Goal: Task Accomplishment & Management: Use online tool/utility

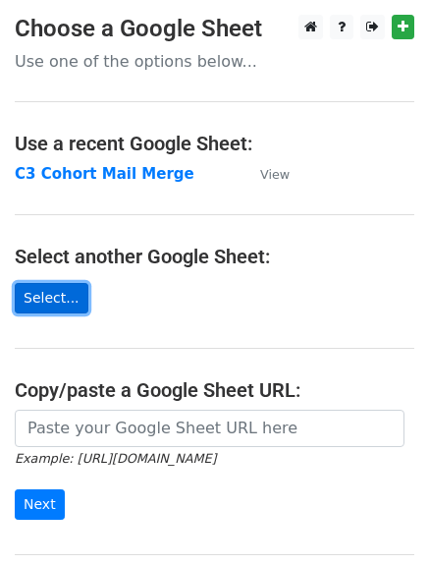
click at [47, 297] on link "Select..." at bounding box center [52, 298] width 74 height 30
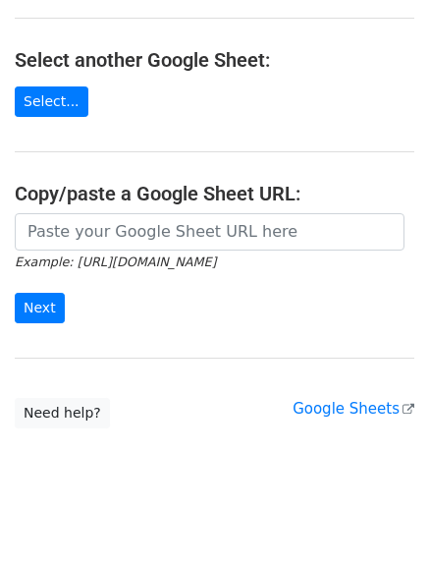
scroll to position [209, 0]
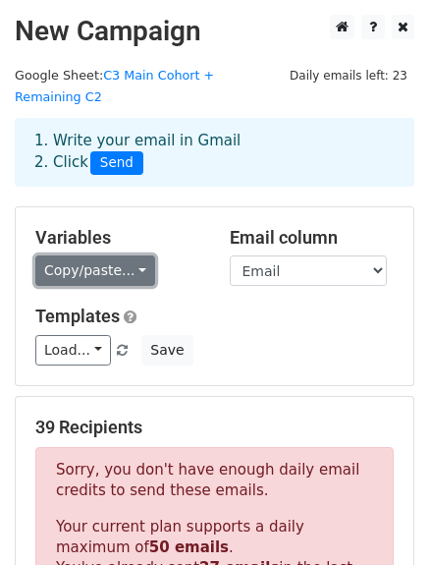
click at [124, 255] on link "Copy/paste..." at bounding box center [95, 270] width 120 height 30
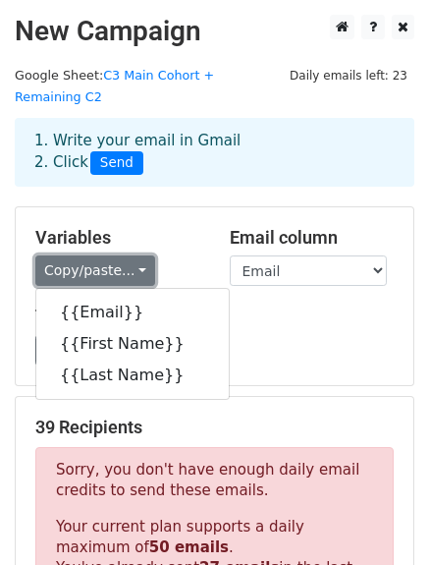
click at [124, 255] on link "Copy/paste..." at bounding box center [95, 270] width 120 height 30
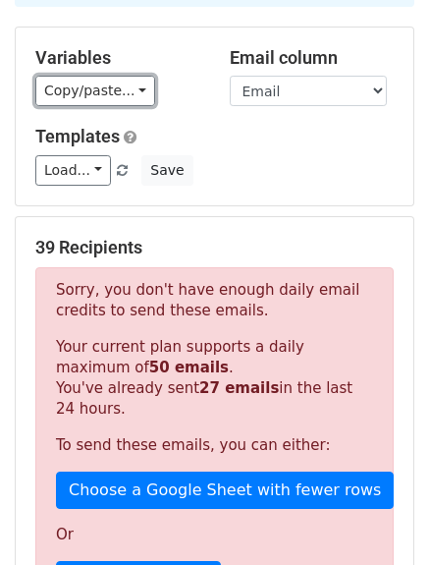
scroll to position [295, 0]
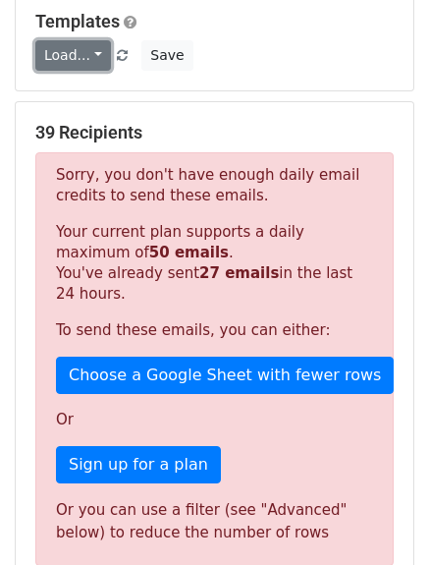
click at [57, 40] on link "Load..." at bounding box center [73, 55] width 76 height 30
click at [260, 40] on div "Load... No templates saved Save" at bounding box center [215, 55] width 388 height 30
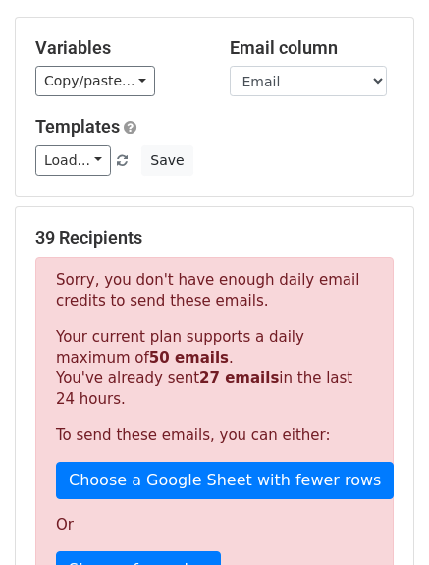
scroll to position [0, 0]
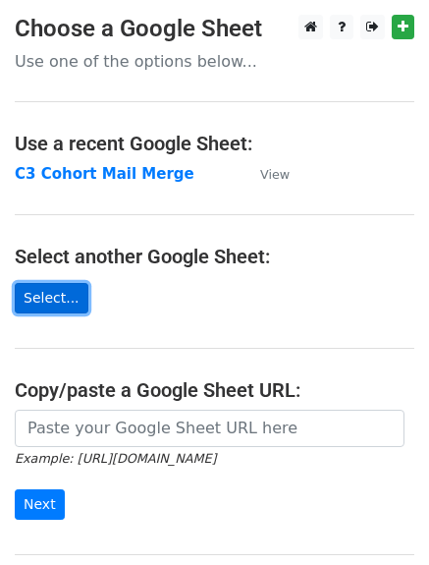
click at [69, 295] on link "Select..." at bounding box center [52, 298] width 74 height 30
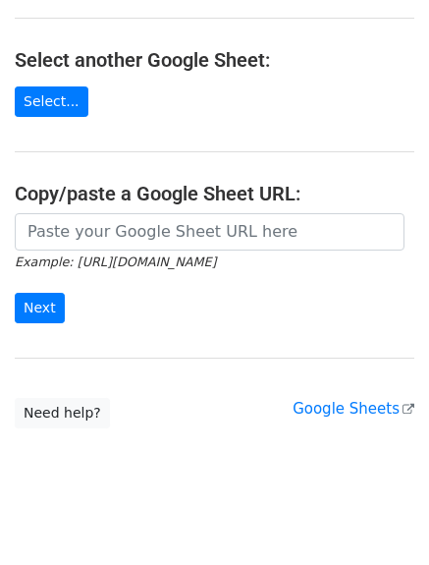
scroll to position [212, 0]
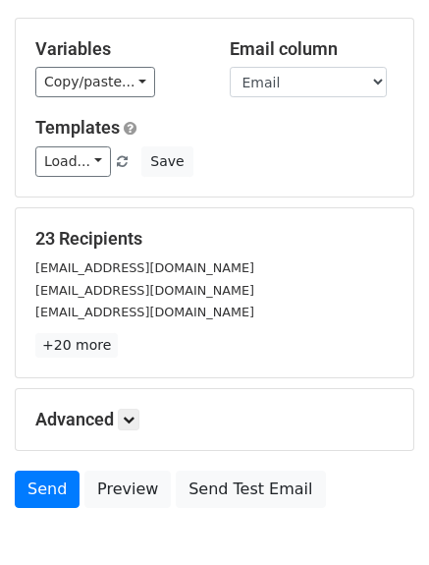
scroll to position [196, 0]
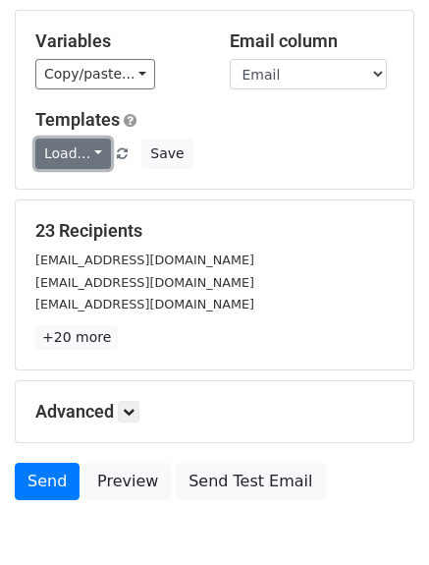
click at [78, 139] on link "Load..." at bounding box center [73, 154] width 76 height 30
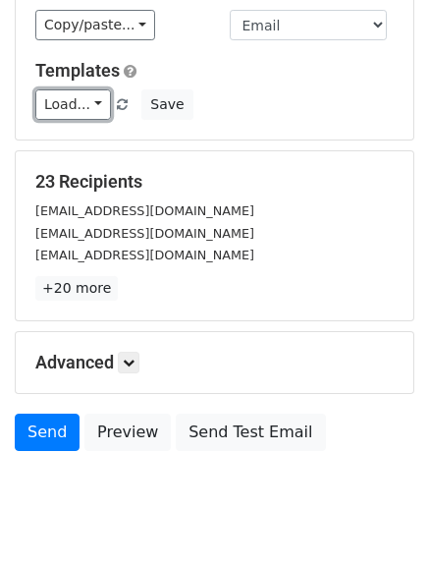
scroll to position [272, 0]
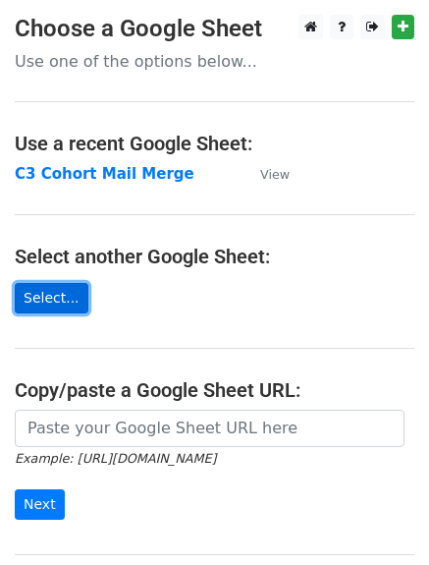
click at [63, 292] on link "Select..." at bounding box center [52, 298] width 74 height 30
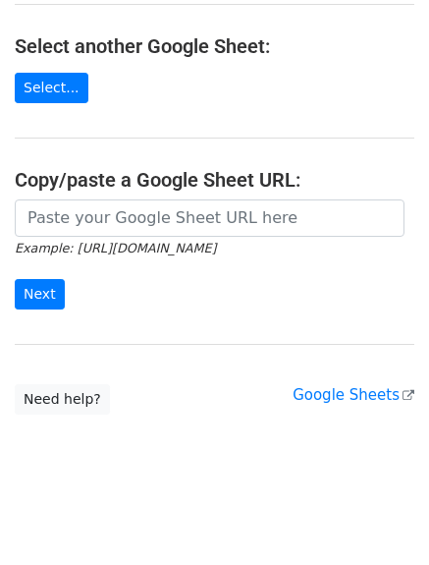
scroll to position [212, 0]
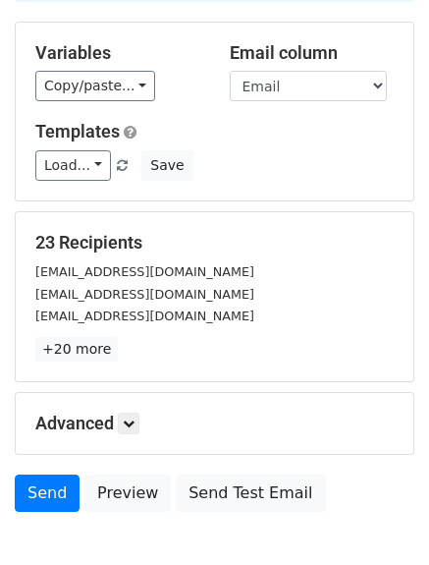
scroll to position [272, 0]
